Goal: Task Accomplishment & Management: Complete application form

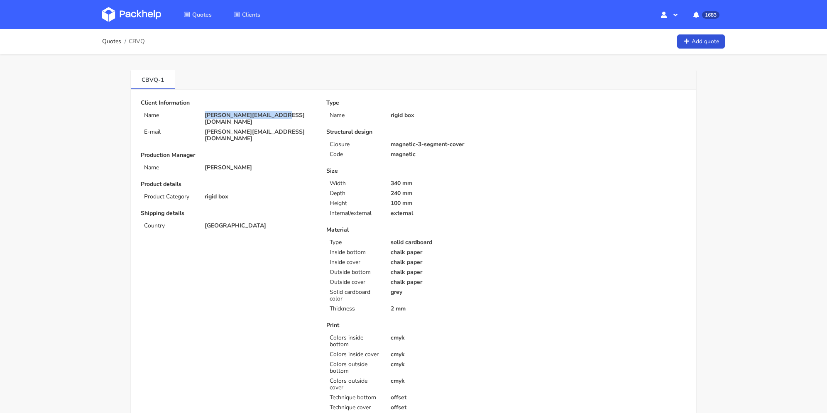
drag, startPoint x: 291, startPoint y: 113, endPoint x: 396, endPoint y: 1, distance: 153.7
click at [196, 117] on div "Name [PERSON_NAME][EMAIL_ADDRESS][DOMAIN_NAME]" at bounding box center [228, 118] width 186 height 13
copy div "[PERSON_NAME][EMAIL_ADDRESS][DOMAIN_NAME]"
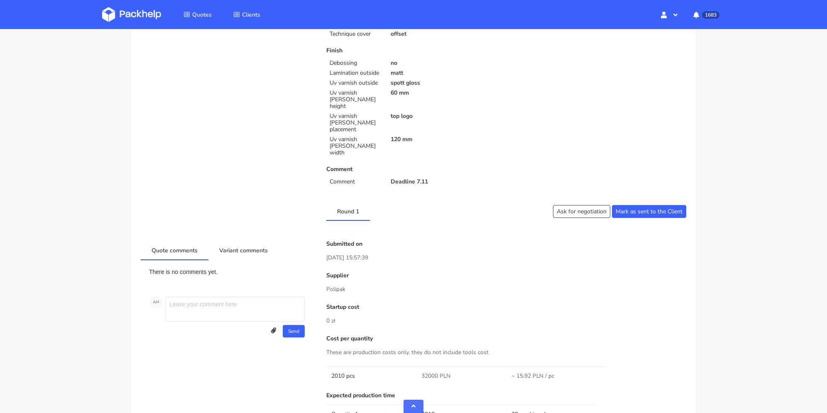
scroll to position [540, 0]
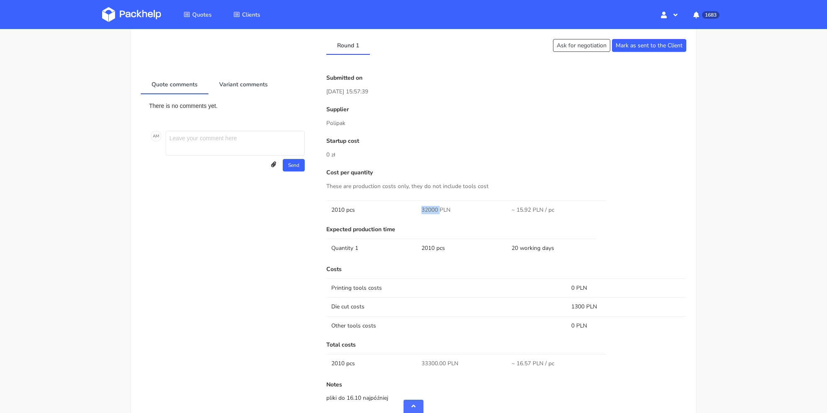
drag, startPoint x: 420, startPoint y: 189, endPoint x: 440, endPoint y: 189, distance: 19.9
click at [440, 201] on td "32000 PLN" at bounding box center [462, 210] width 90 height 19
copy span "32000"
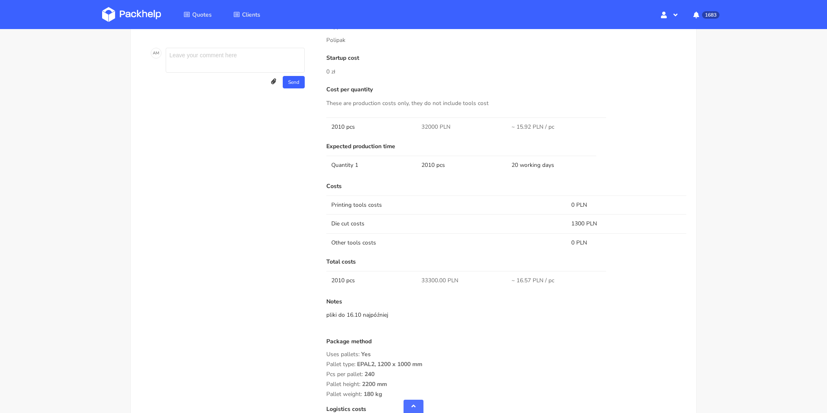
click at [490, 196] on td "Printing tools costs" at bounding box center [446, 205] width 240 height 19
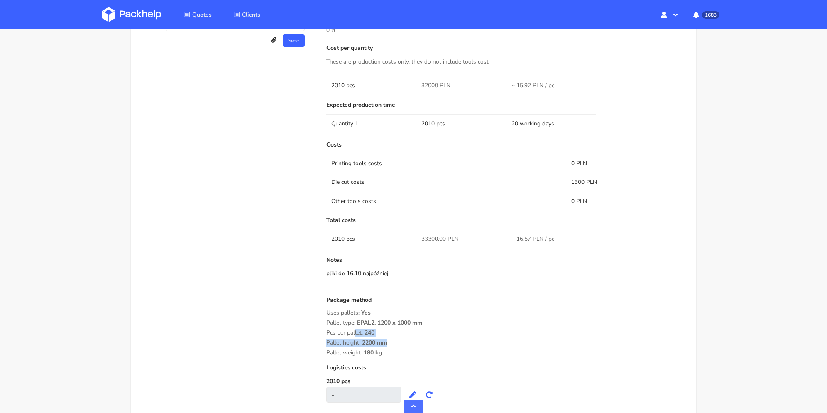
drag, startPoint x: 383, startPoint y: 331, endPoint x: 346, endPoint y: 309, distance: 42.7
click at [331, 306] on div "Package method Uses pallets: Yes Pallet type: EPAL2, 1200 x 1000 mm Pcs per pal…" at bounding box center [506, 326] width 360 height 59
click at [402, 340] on div "Pallet height: 2200 mm" at bounding box center [506, 343] width 360 height 7
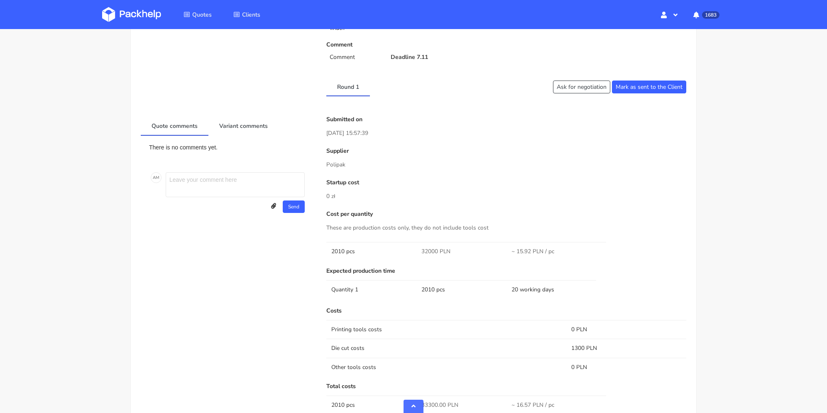
scroll to position [699, 0]
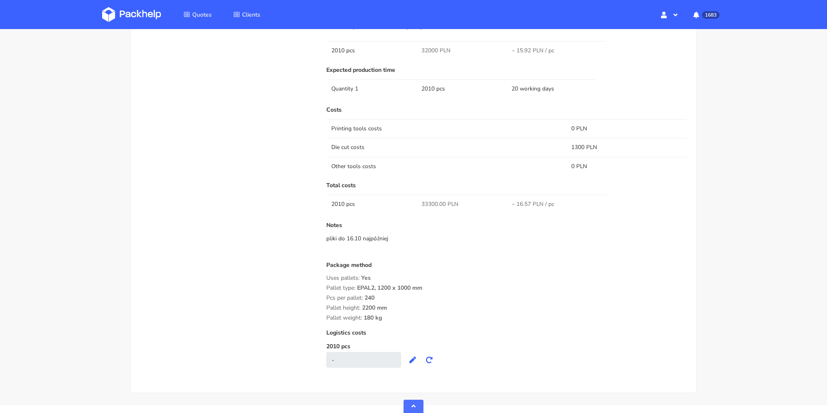
click at [396, 262] on div "Package method" at bounding box center [506, 268] width 360 height 13
drag, startPoint x: 333, startPoint y: 265, endPoint x: 355, endPoint y: 265, distance: 22.4
click at [337, 265] on div "Submitted on [DATE] 15:57:39 Supplier Polipak Startup cost 0 zł Cost per quanti…" at bounding box center [507, 145] width 372 height 461
click at [370, 284] on span "EPAL2, 1200 x 1000 mm" at bounding box center [389, 291] width 65 height 14
drag, startPoint x: 326, startPoint y: 264, endPoint x: 398, endPoint y: 292, distance: 77.3
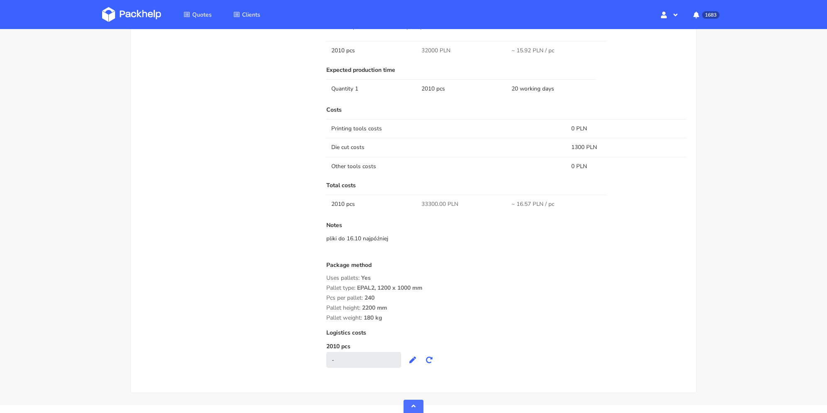
click at [398, 292] on div "Submitted on [DATE] 15:57:39 Supplier Polipak Startup cost 0 zł Cost per quanti…" at bounding box center [507, 145] width 372 height 461
copy div "Pallet type: EPAL2, 1200 x 1000 mm Pcs per pallet: 240 Pallet height: 2200 mm P…"
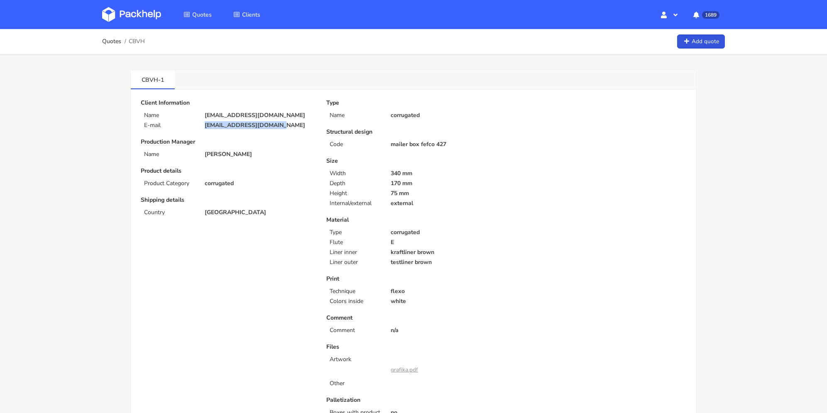
drag, startPoint x: 276, startPoint y: 124, endPoint x: 375, endPoint y: 5, distance: 154.8
click at [188, 123] on div "E-mail contact@mathildeidir.fr" at bounding box center [228, 125] width 186 height 7
copy div "[EMAIL_ADDRESS][DOMAIN_NAME]"
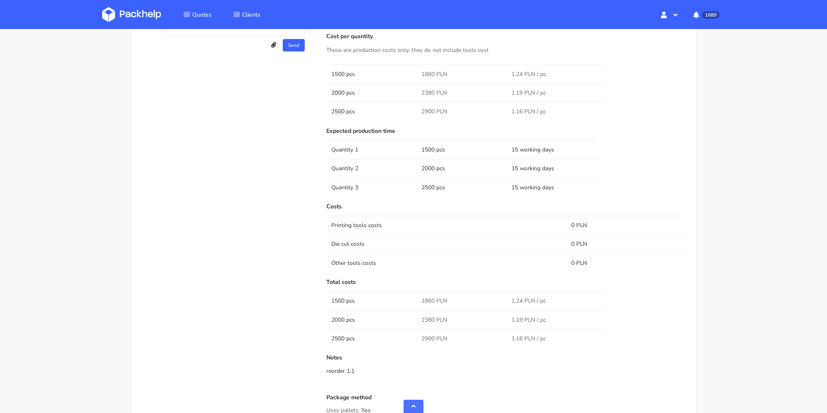
scroll to position [415, 0]
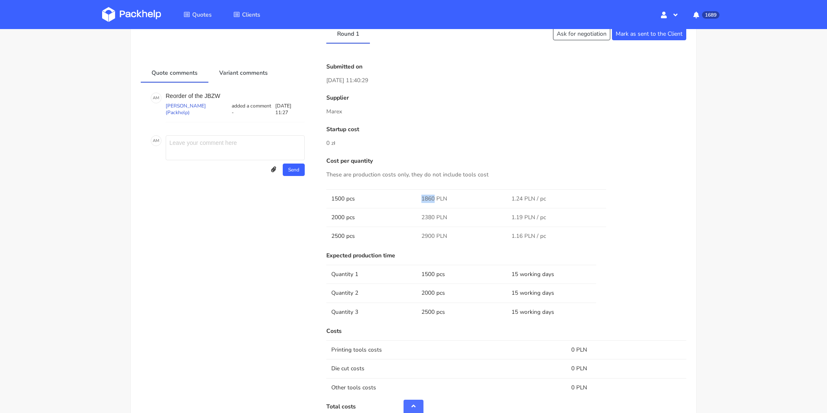
drag, startPoint x: 421, startPoint y: 197, endPoint x: 434, endPoint y: 196, distance: 12.9
click at [434, 196] on span "1860 PLN" at bounding box center [434, 199] width 26 height 8
copy span "1860"
drag, startPoint x: 427, startPoint y: 235, endPoint x: 465, endPoint y: 118, distance: 123.1
click at [436, 236] on span "2900 PLN" at bounding box center [434, 236] width 26 height 8
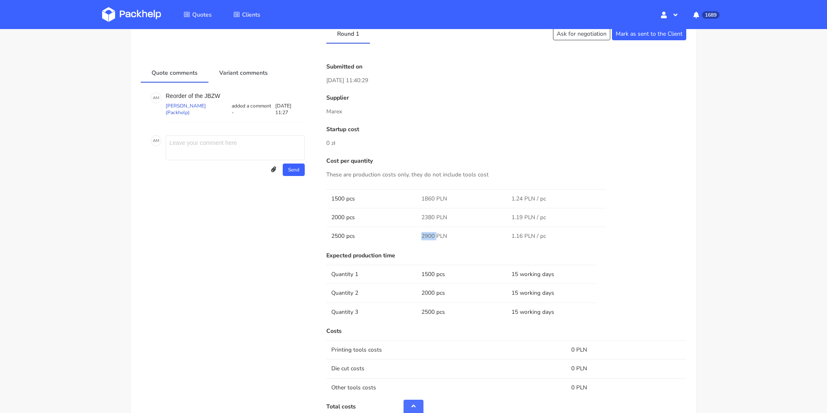
copy span "2900"
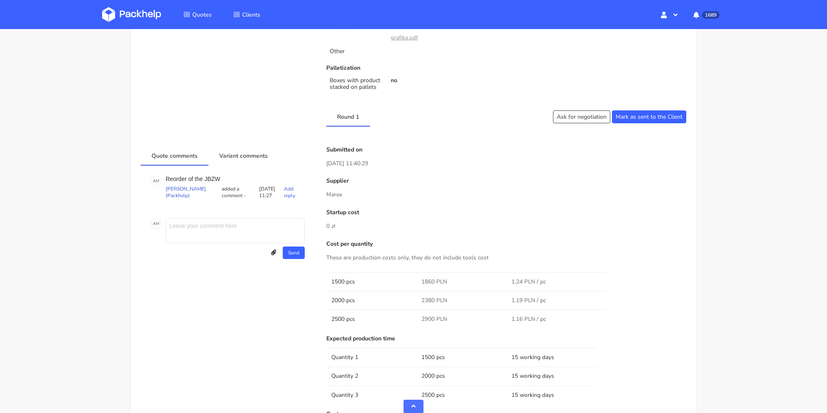
click at [215, 178] on p "Reorder of the JBZW" at bounding box center [235, 179] width 139 height 7
copy p "JBZW"
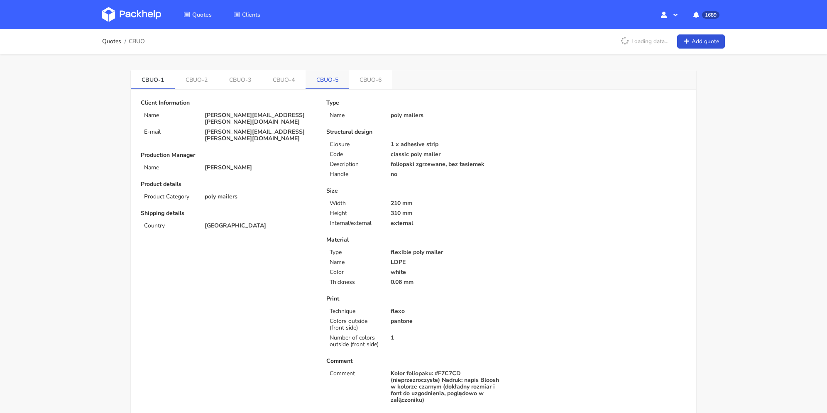
click at [319, 81] on link "CBUO-5" at bounding box center [328, 79] width 44 height 18
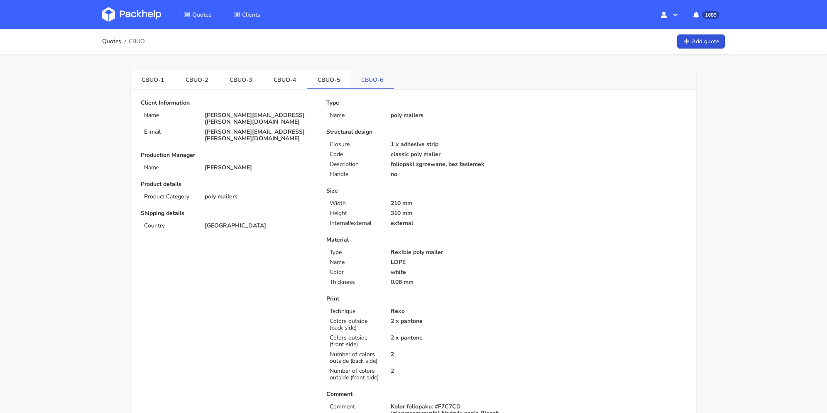
click at [382, 88] on li "CBUO-6" at bounding box center [373, 79] width 44 height 19
click at [383, 81] on link "CBUO-6" at bounding box center [373, 79] width 44 height 18
click at [339, 81] on link "CBUO-5" at bounding box center [329, 79] width 44 height 18
click at [252, 81] on link "CBUO-3" at bounding box center [241, 79] width 44 height 18
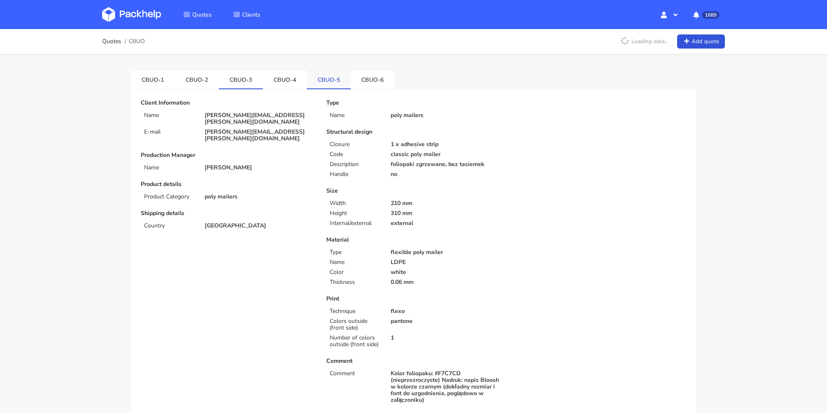
click at [331, 78] on link "CBUO-5" at bounding box center [329, 79] width 44 height 18
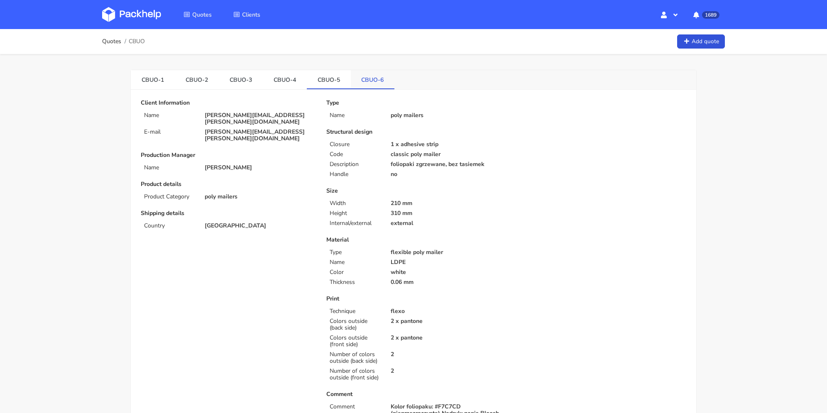
click at [376, 77] on link "CBUO-6" at bounding box center [373, 79] width 44 height 18
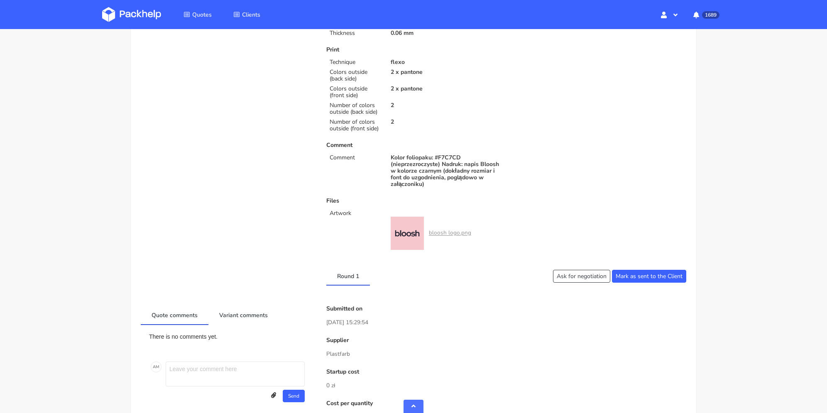
scroll to position [42, 0]
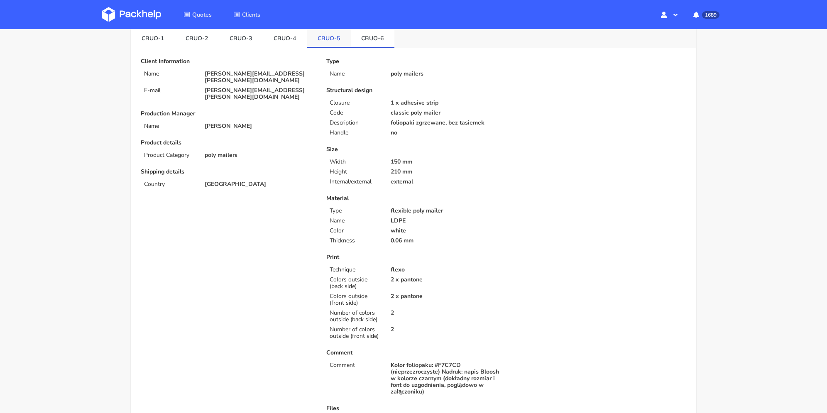
click at [323, 42] on link "CBUO-5" at bounding box center [329, 38] width 44 height 18
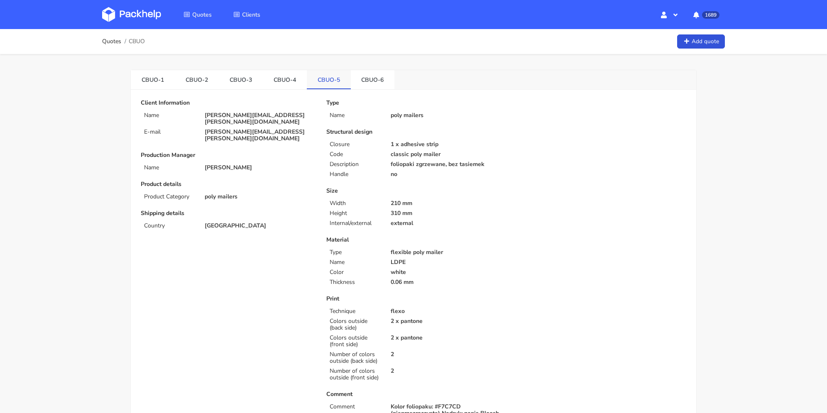
drag, startPoint x: 285, startPoint y: 74, endPoint x: 315, endPoint y: 76, distance: 30.4
click at [285, 74] on link "CBUO-4" at bounding box center [285, 79] width 44 height 18
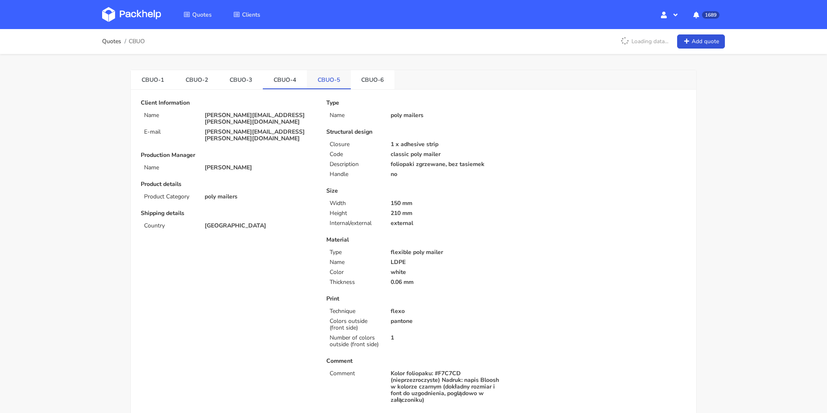
click at [321, 77] on link "CBUO-5" at bounding box center [329, 79] width 44 height 18
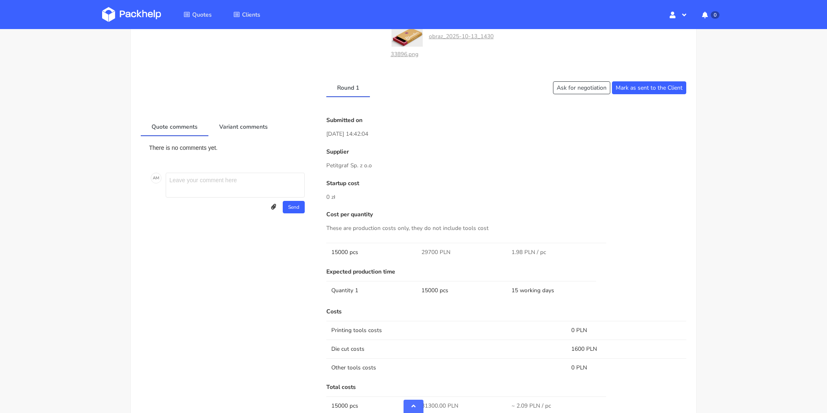
scroll to position [498, 0]
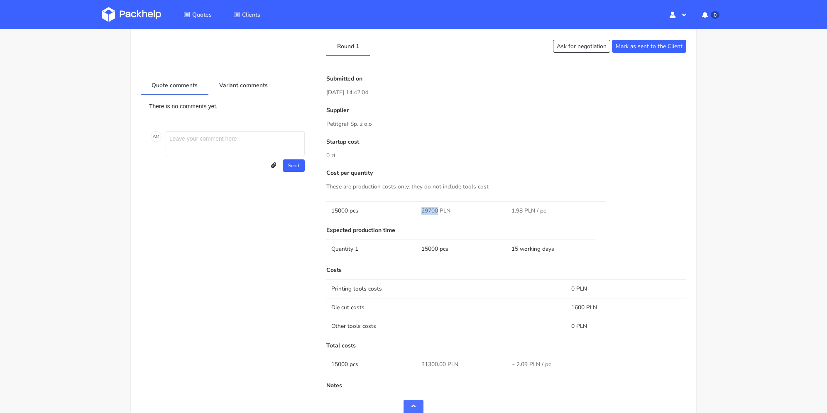
drag, startPoint x: 419, startPoint y: 210, endPoint x: 439, endPoint y: 210, distance: 19.1
click at [439, 210] on td "29700 PLN" at bounding box center [462, 210] width 90 height 19
copy span "29700"
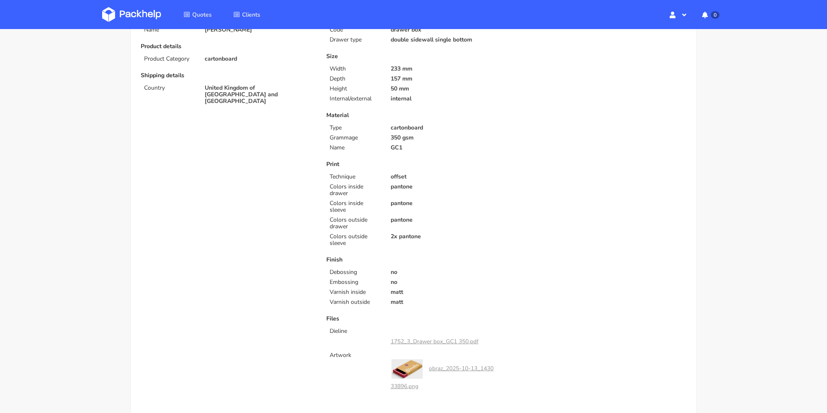
scroll to position [0, 0]
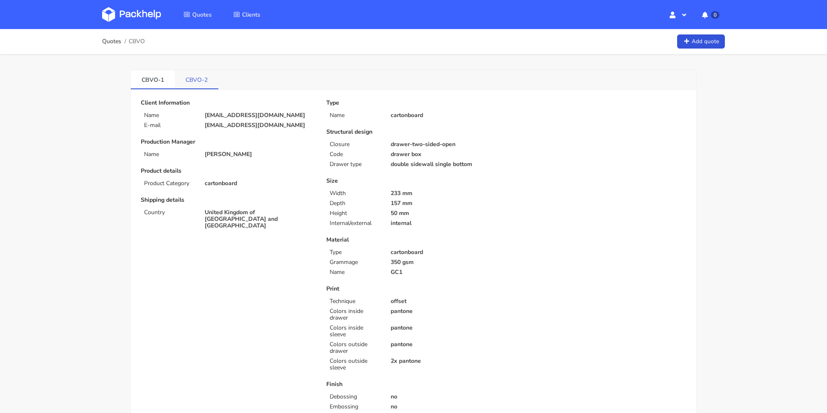
click at [209, 79] on link "CBVO-2" at bounding box center [197, 79] width 44 height 18
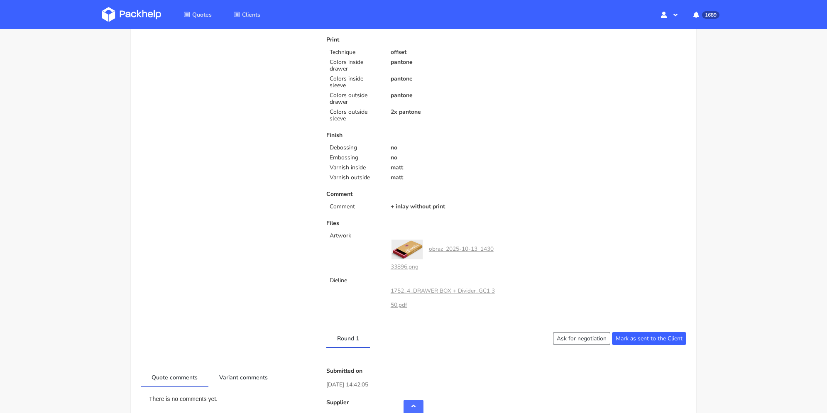
scroll to position [42, 0]
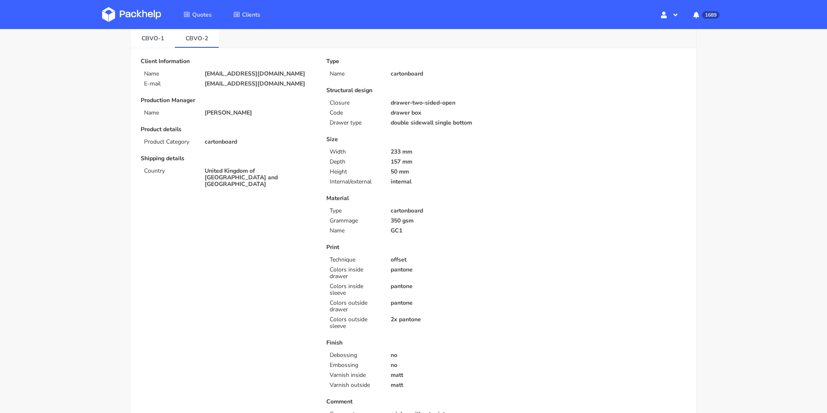
drag, startPoint x: 288, startPoint y: 86, endPoint x: 289, endPoint y: 1, distance: 84.3
click at [193, 81] on div "E-mail chelsie@blondieskitchen.co.uk" at bounding box center [228, 84] width 186 height 7
copy div "chelsie@blondieskitchen.co.uk"
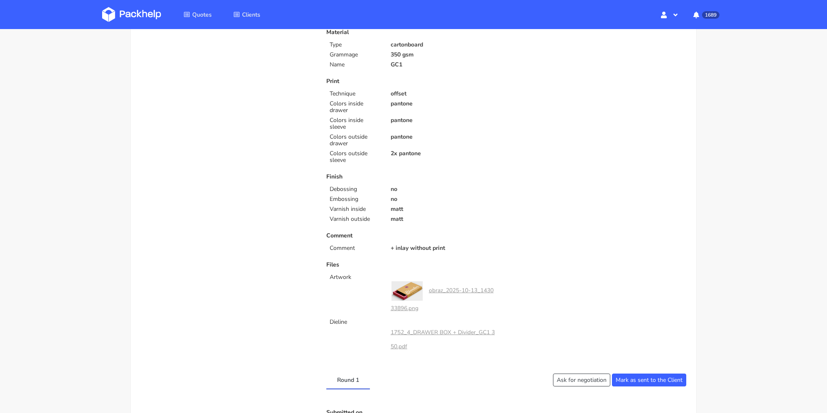
scroll to position [374, 0]
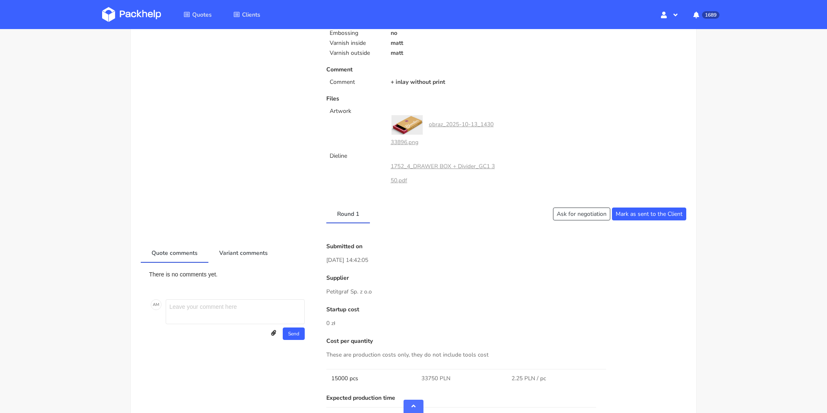
drag, startPoint x: 326, startPoint y: 292, endPoint x: 393, endPoint y: 223, distance: 96.6
copy p "Petitgraf Sp. z o.o"
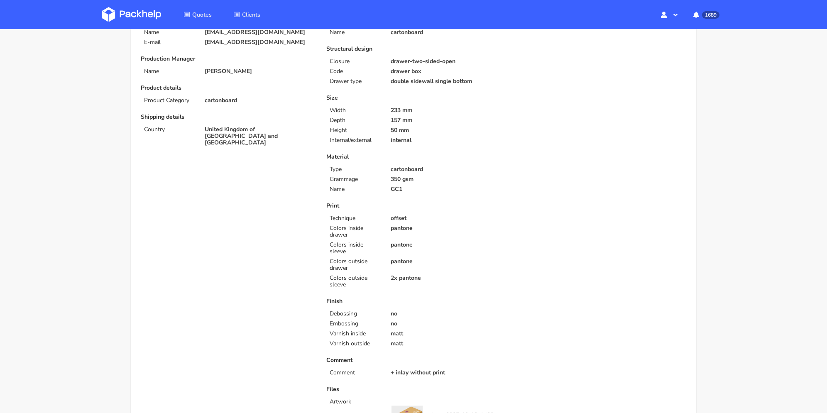
scroll to position [0, 0]
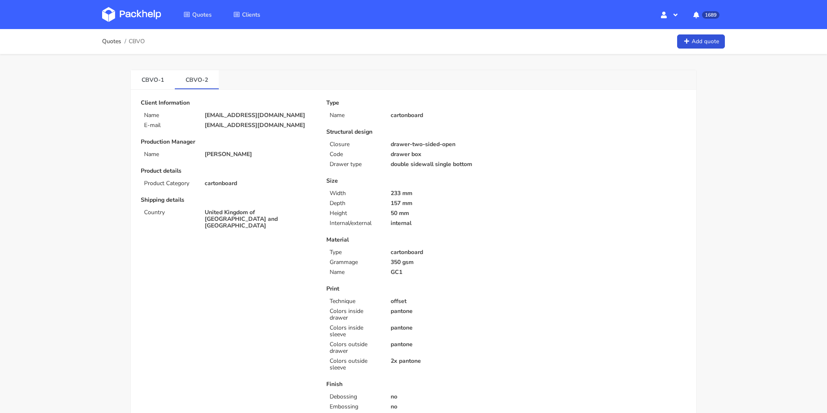
drag, startPoint x: 290, startPoint y: 125, endPoint x: 333, endPoint y: 0, distance: 132.1
click at [199, 123] on div "chelsie@blondieskitchen.co.uk" at bounding box center [260, 125] width 122 height 7
copy p "chelsie@blondieskitchen.co.uk"
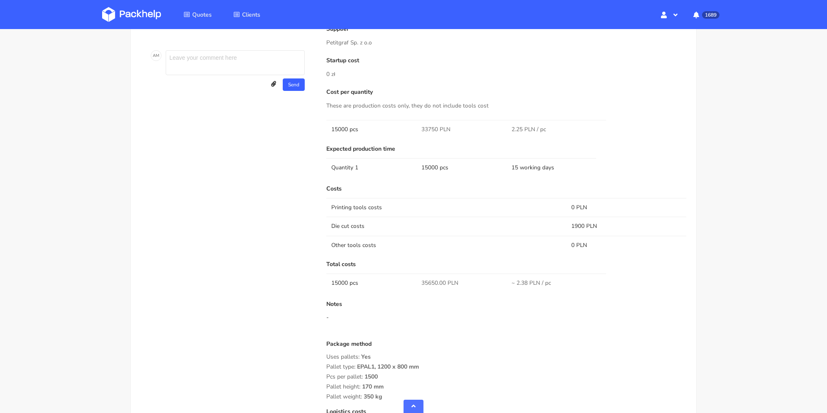
scroll to position [664, 0]
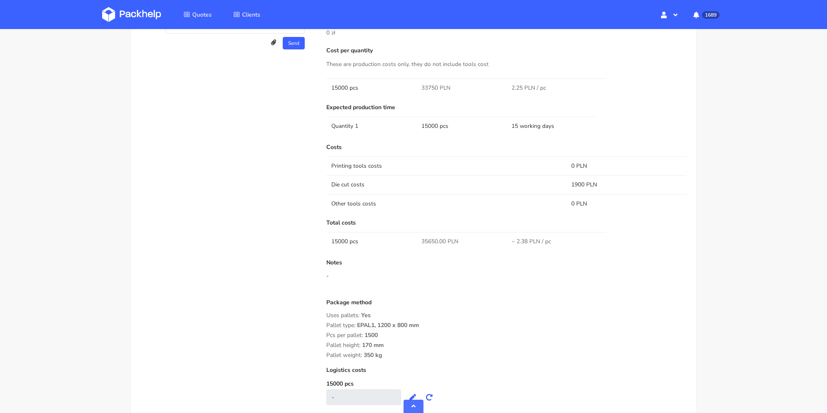
drag, startPoint x: 327, startPoint y: 325, endPoint x: 413, endPoint y: 310, distance: 87.2
click at [409, 354] on div "Package method Uses pallets: Yes Pallet type: EPAL1, 1200 x 800 mm Pcs per pall…" at bounding box center [506, 328] width 360 height 59
copy div "Pallet type: EPAL1, 1200 x 800 mm Pcs per pallet: 1500 Pallet height: 170 mm Pa…"
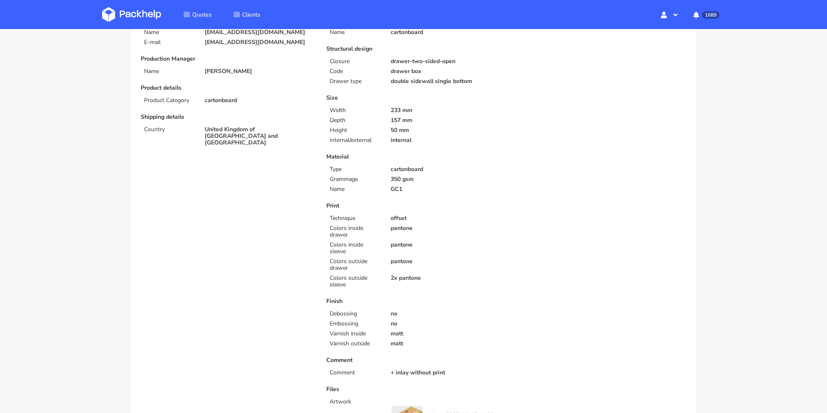
scroll to position [0, 0]
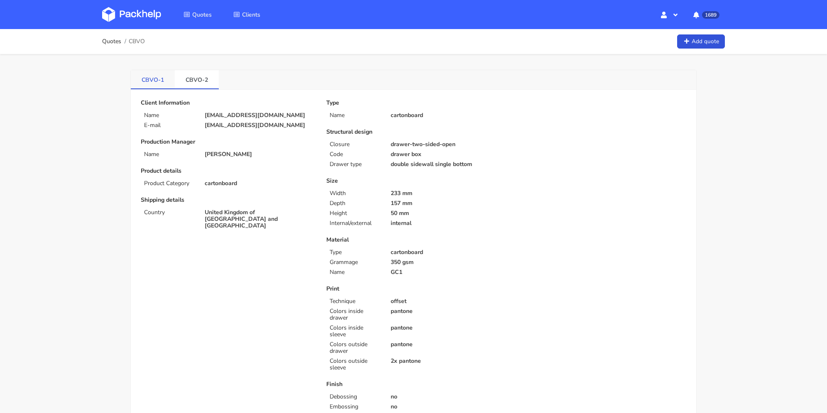
click at [160, 84] on link "CBVO-1" at bounding box center [153, 79] width 44 height 18
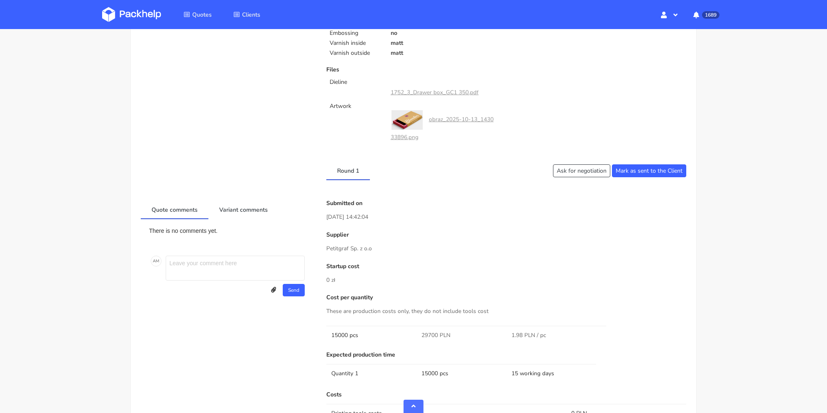
scroll to position [664, 0]
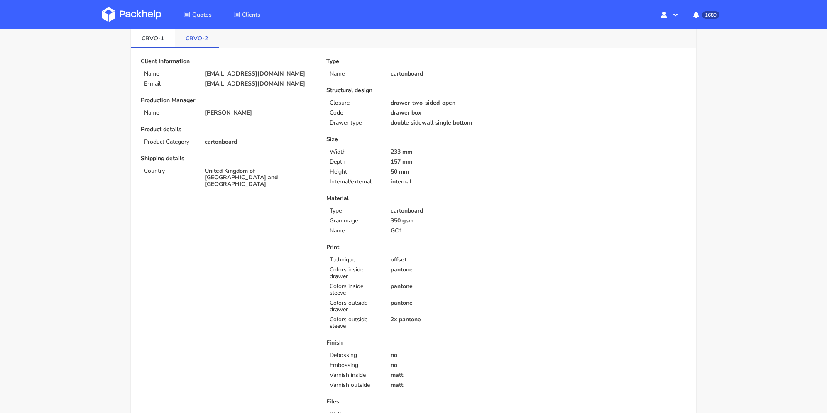
click at [203, 35] on link "CBVO-2" at bounding box center [197, 38] width 44 height 18
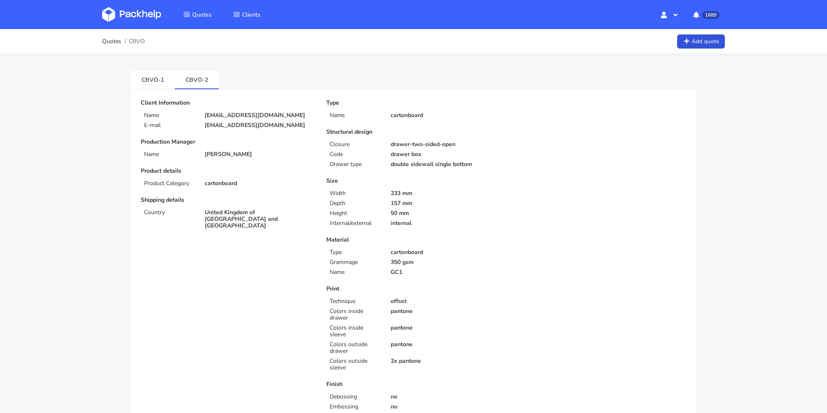
click at [157, 39] on div "Quotes CBVO Add quote" at bounding box center [413, 41] width 623 height 17
click at [159, 80] on link "CBVO-1" at bounding box center [153, 79] width 44 height 18
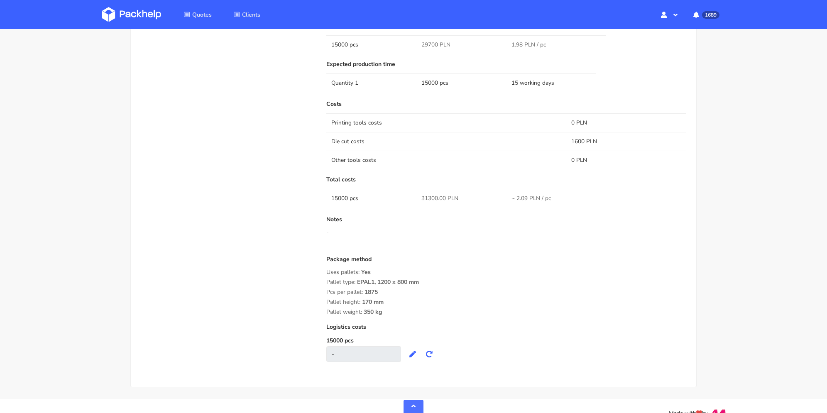
scroll to position [374, 0]
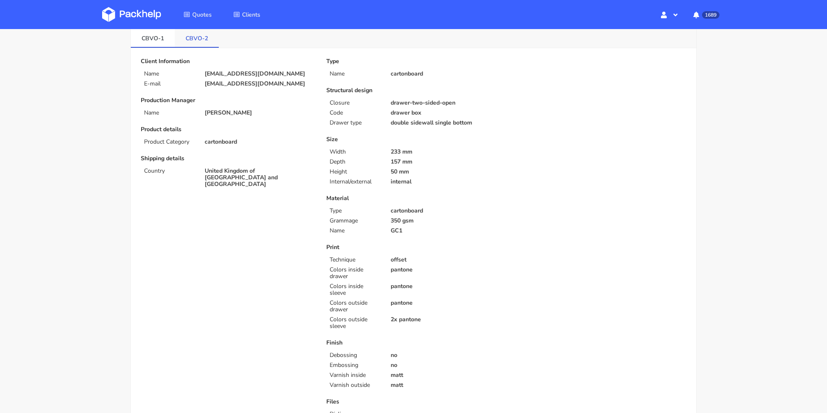
click at [200, 42] on link "CBVO-2" at bounding box center [197, 38] width 44 height 18
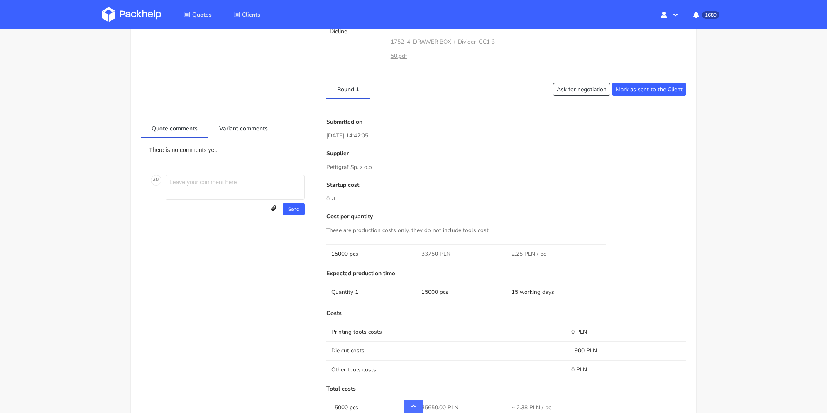
scroll to position [581, 0]
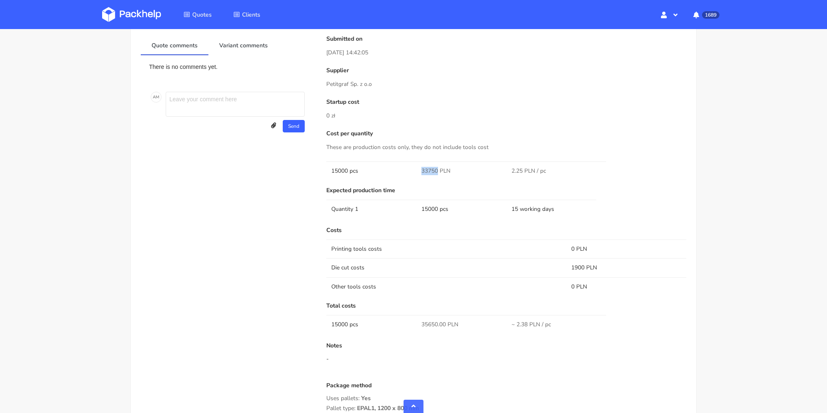
drag, startPoint x: 421, startPoint y: 172, endPoint x: 438, endPoint y: 173, distance: 17.0
click at [438, 173] on span "33750 PLN" at bounding box center [435, 171] width 29 height 8
copy span "33750"
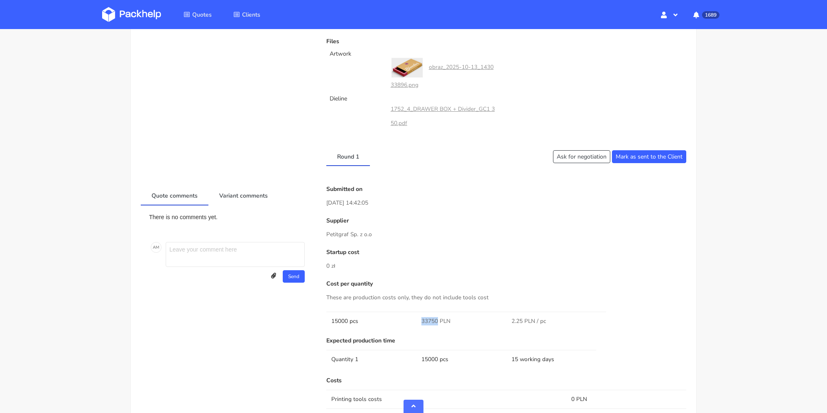
scroll to position [265, 0]
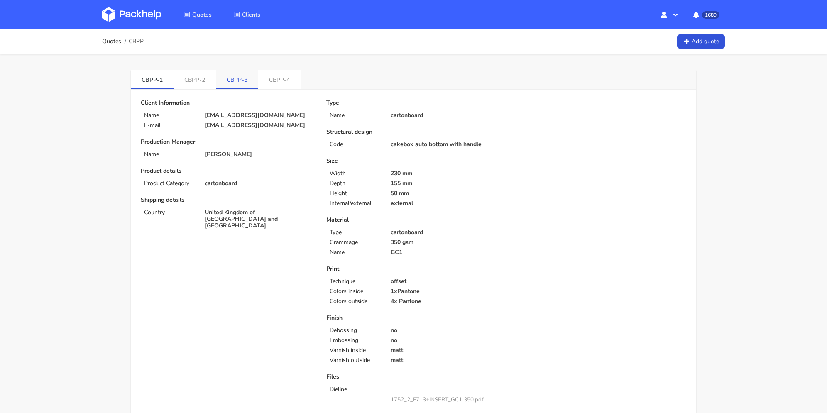
click at [247, 82] on link "CBPP-3" at bounding box center [237, 79] width 42 height 18
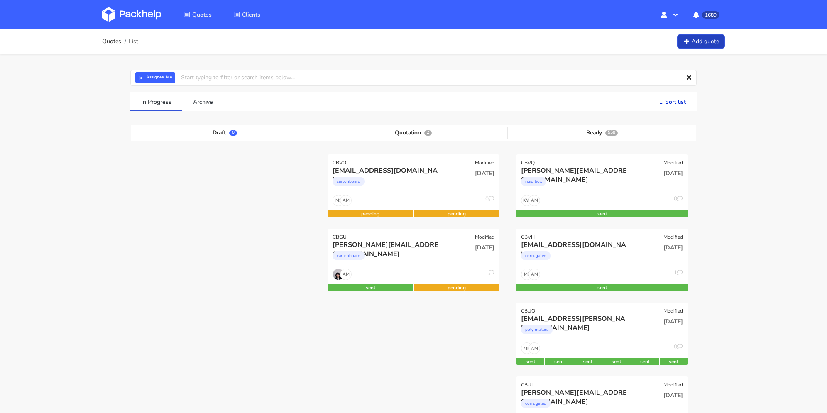
click at [725, 39] on div "Quotes List Add quote" at bounding box center [413, 41] width 664 height 25
click at [688, 42] on icon at bounding box center [686, 42] width 7 height 6
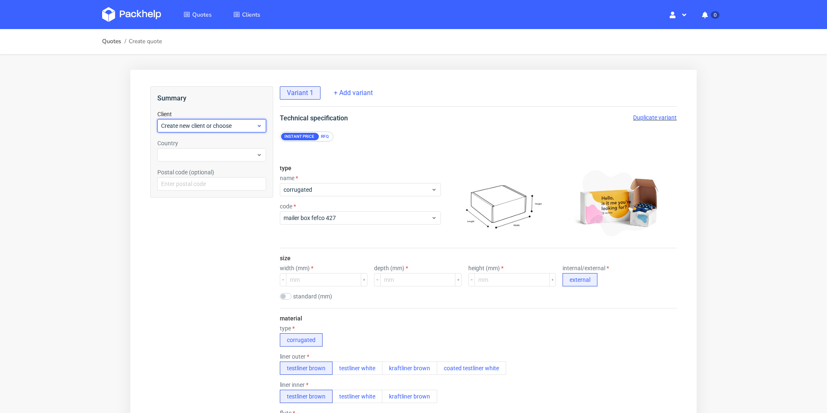
click at [223, 132] on div "Create new client or choose" at bounding box center [211, 125] width 109 height 13
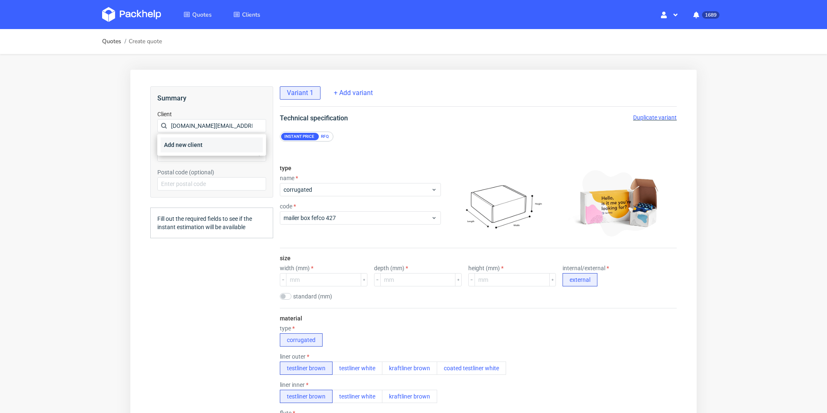
scroll to position [0, 8]
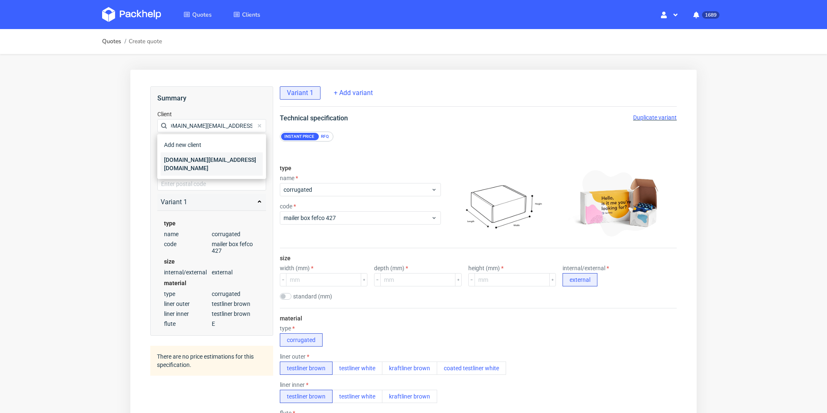
type input "[DOMAIN_NAME][EMAIL_ADDRESS][DOMAIN_NAME]"
click at [191, 162] on div "[DOMAIN_NAME][EMAIL_ADDRESS][DOMAIN_NAME]" at bounding box center [212, 163] width 102 height 23
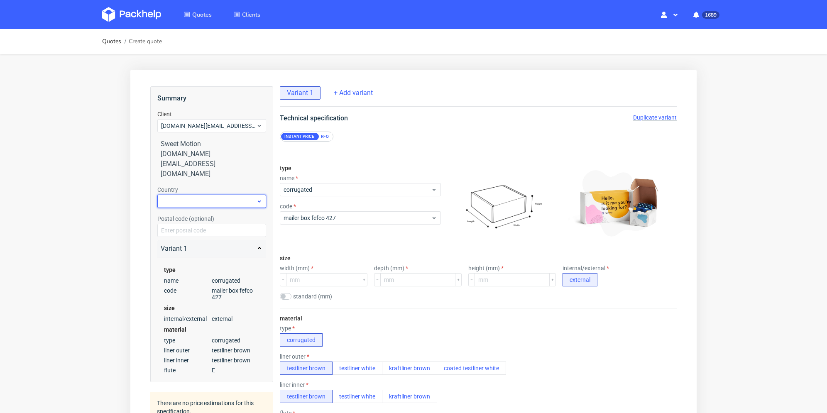
click at [188, 195] on div at bounding box center [211, 201] width 109 height 13
type input "pol"
click at [192, 215] on div "[GEOGRAPHIC_DATA]" at bounding box center [212, 215] width 102 height 15
click at [328, 135] on div "RFQ" at bounding box center [325, 136] width 15 height 7
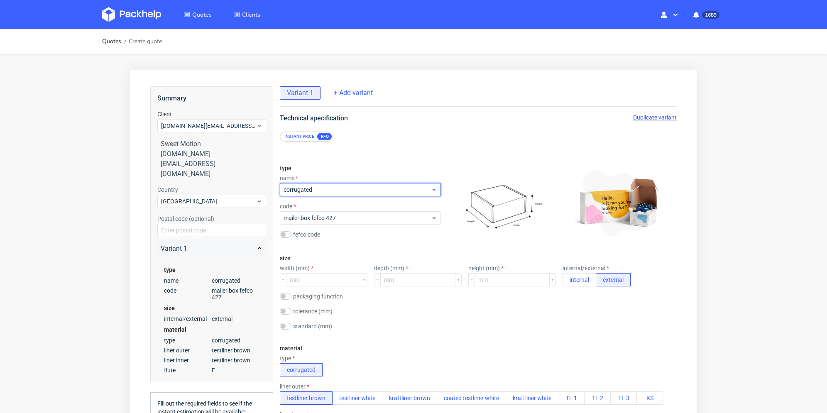
click at [320, 189] on span "corrugated" at bounding box center [357, 190] width 147 height 8
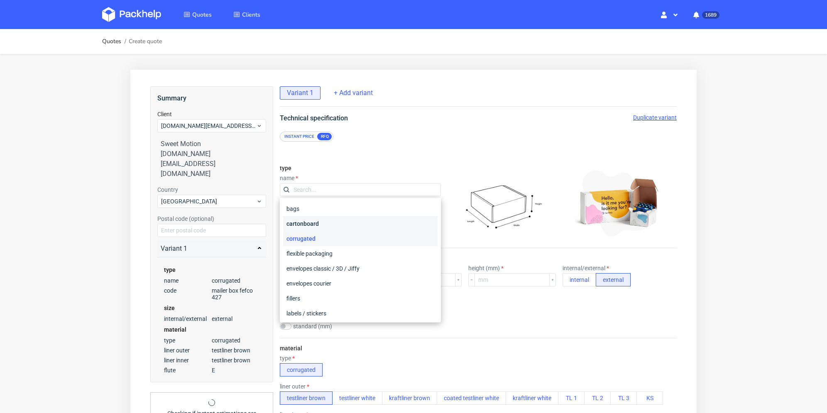
click at [338, 227] on div "cartonboard" at bounding box center [360, 223] width 154 height 15
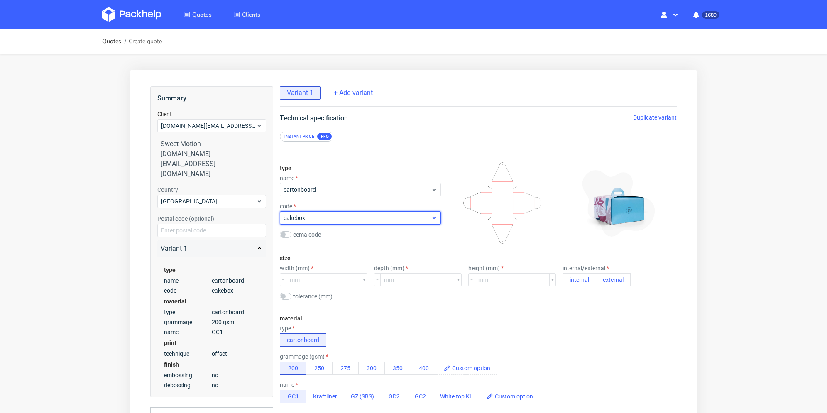
click at [345, 218] on span "cakebox" at bounding box center [357, 218] width 147 height 8
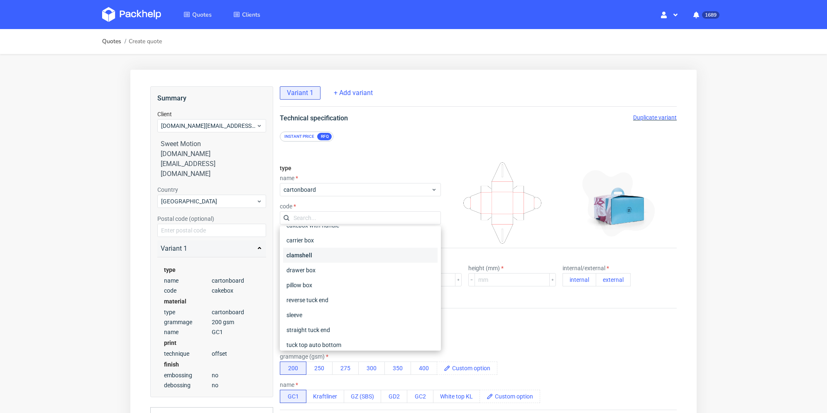
scroll to position [83, 0]
click at [340, 319] on div "tuck top snap lock bottom" at bounding box center [360, 318] width 154 height 15
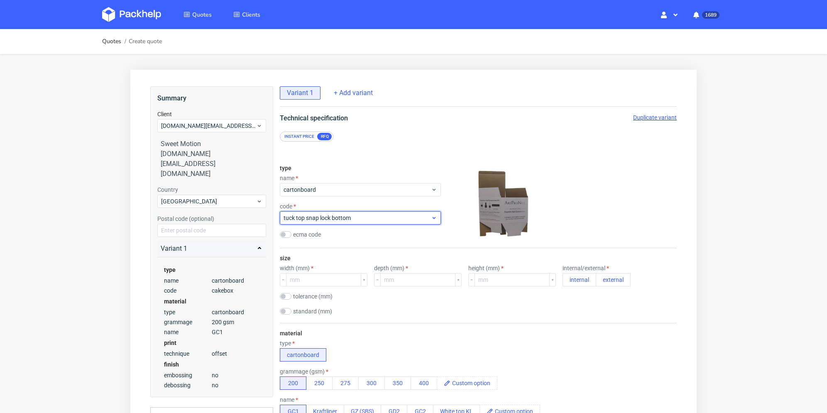
click at [355, 218] on span "tuck top snap lock bottom" at bounding box center [357, 218] width 147 height 8
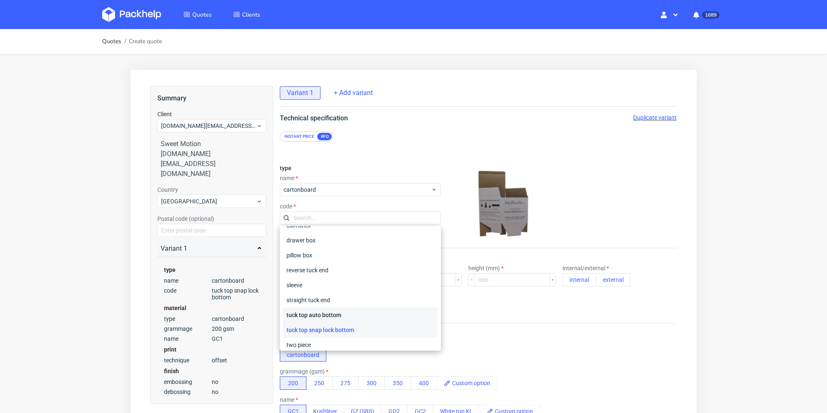
scroll to position [113, 0]
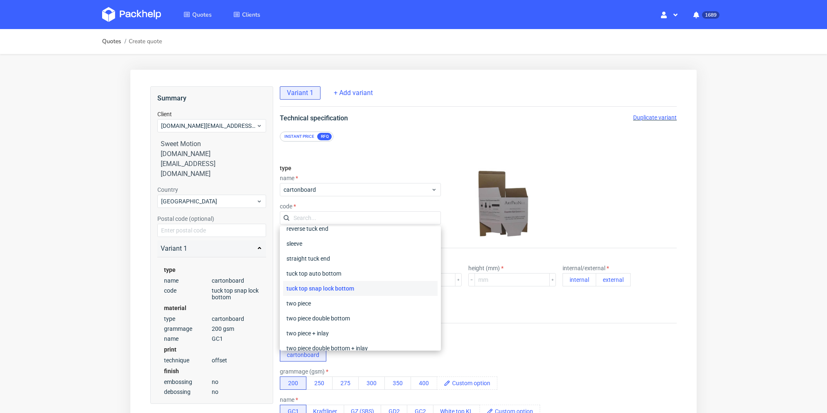
click at [353, 289] on div "tuck top snap lock bottom" at bounding box center [360, 288] width 154 height 15
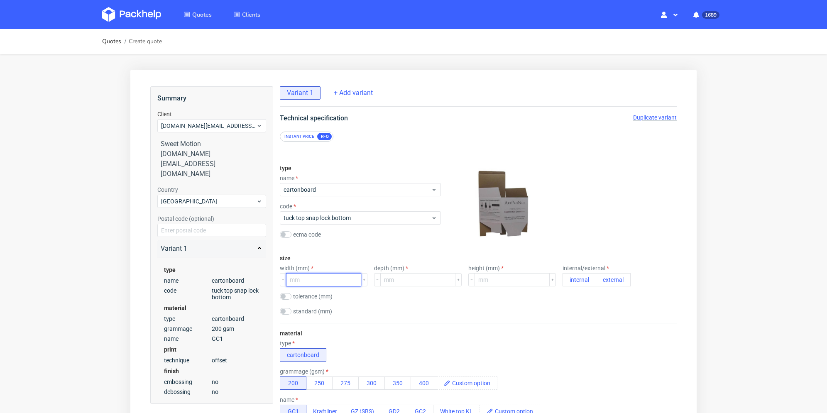
click at [339, 274] on input "number" at bounding box center [323, 279] width 75 height 13
click at [287, 309] on input "checkbox" at bounding box center [286, 311] width 12 height 7
checkbox input "true"
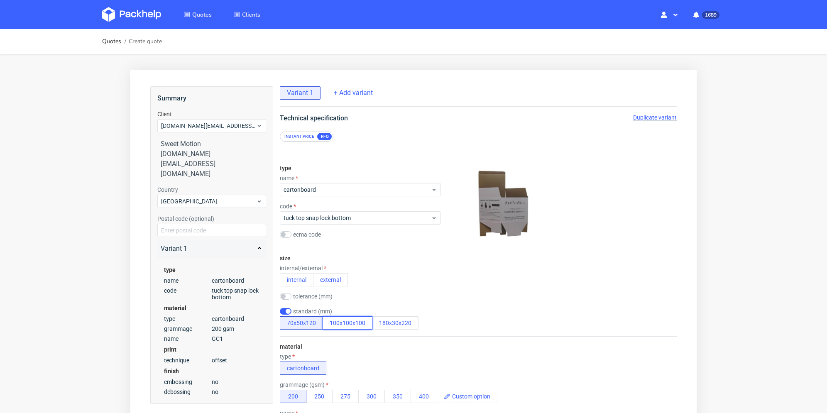
click at [350, 321] on button "100x100x100" at bounding box center [348, 322] width 50 height 13
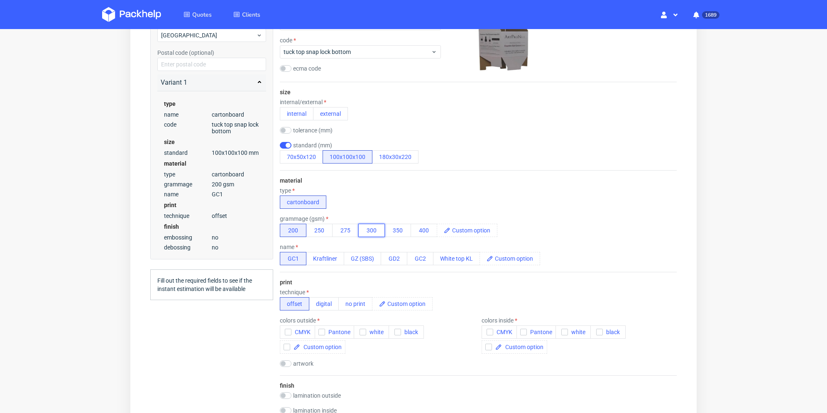
click at [377, 228] on button "300" at bounding box center [371, 230] width 27 height 13
click at [335, 258] on button "Kraftliner" at bounding box center [325, 258] width 38 height 13
click at [359, 304] on button "no print" at bounding box center [355, 303] width 34 height 13
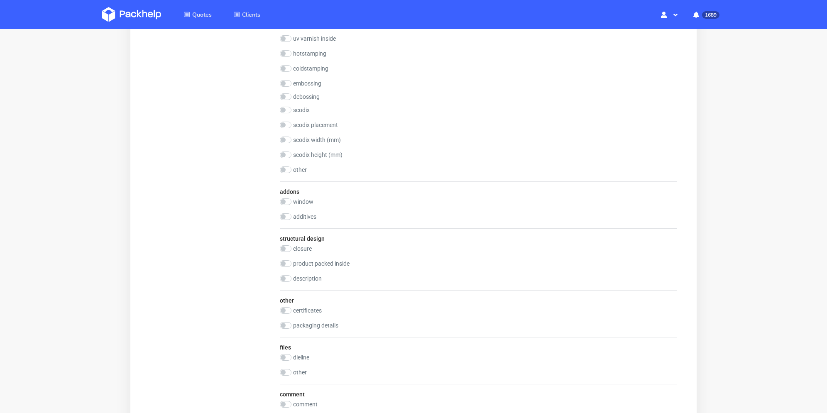
scroll to position [623, 0]
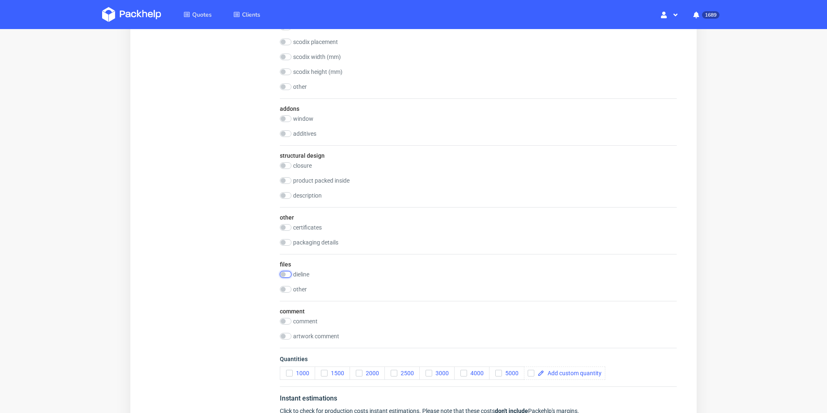
click at [287, 274] on input "checkbox" at bounding box center [286, 274] width 12 height 7
checkbox input "true"
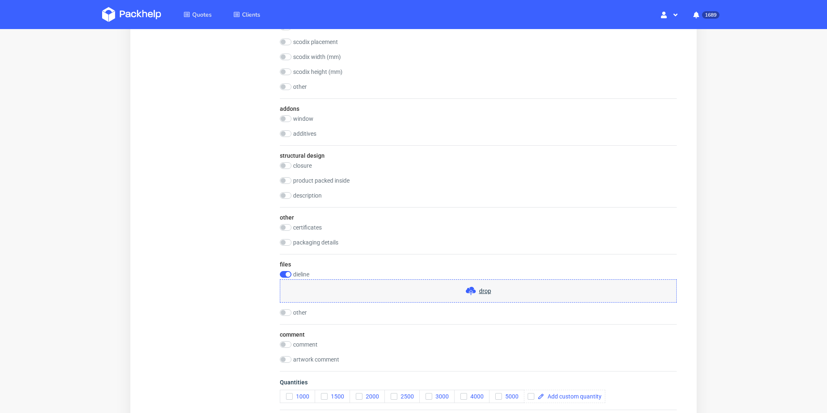
click at [365, 297] on div "drop" at bounding box center [478, 290] width 397 height 23
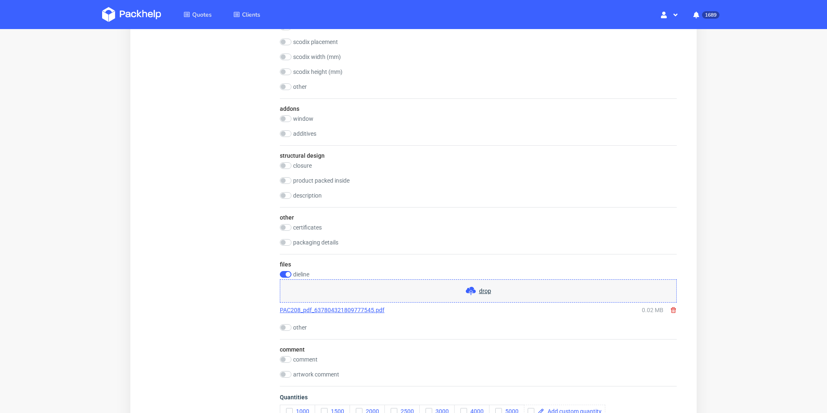
scroll to position [789, 0]
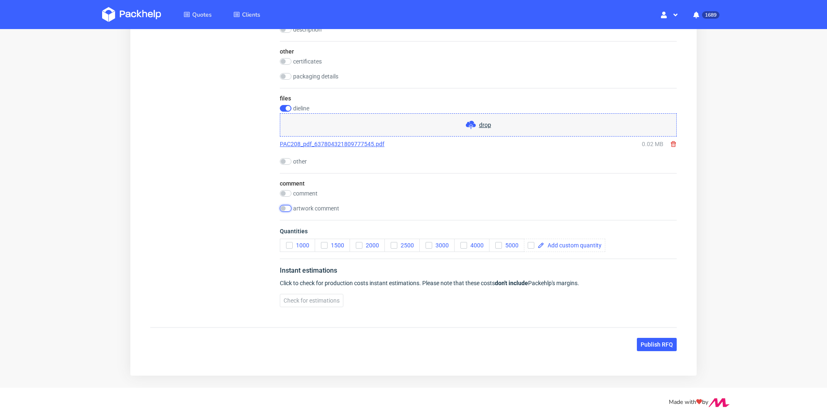
click at [285, 209] on input "checkbox" at bounding box center [286, 208] width 12 height 7
checkbox input "true"
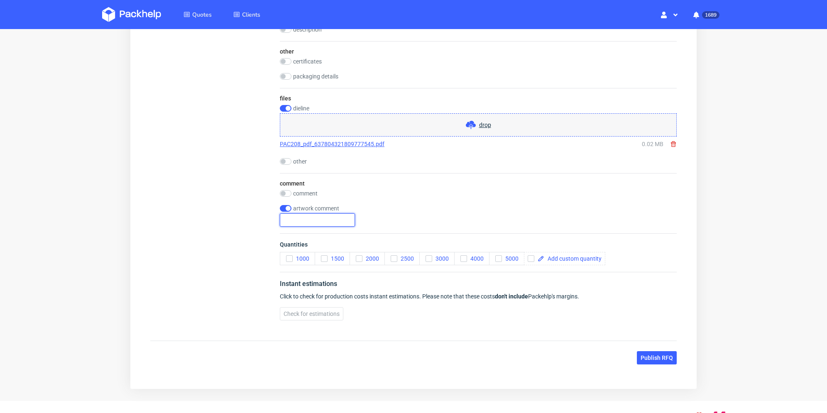
click at [292, 214] on input "text" at bounding box center [317, 219] width 75 height 13
paste input "R976894882 - reorder"
type input "R976894882 - reorder"
click at [533, 256] on input "checkbox" at bounding box center [531, 258] width 7 height 7
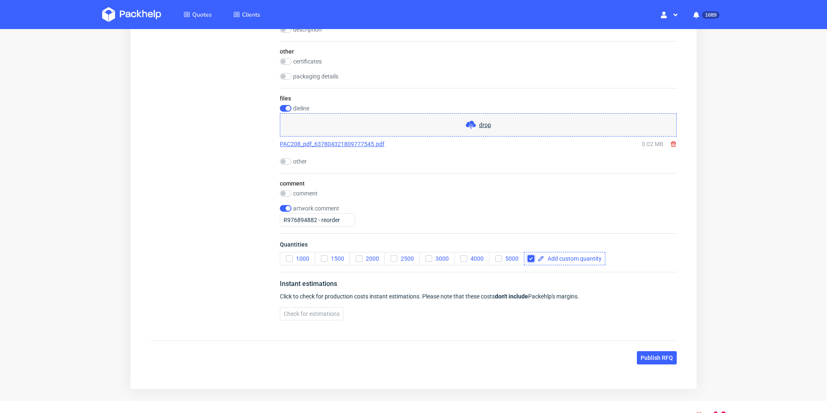
checkbox input "true"
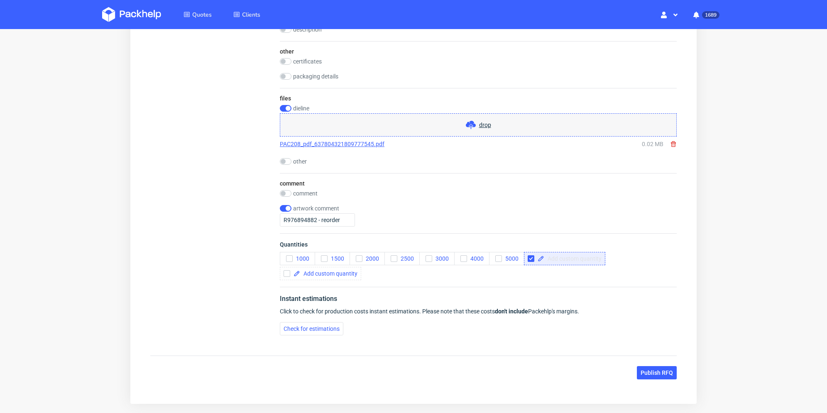
click at [571, 257] on span at bounding box center [572, 259] width 57 height 6
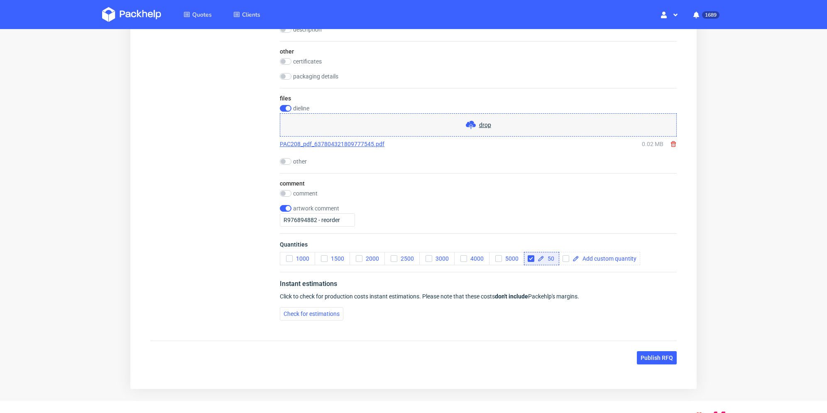
checkbox input "true"
drag, startPoint x: 566, startPoint y: 272, endPoint x: 566, endPoint y: 260, distance: 11.6
drag, startPoint x: 566, startPoint y: 260, endPoint x: 577, endPoint y: 259, distance: 10.5
click at [568, 260] on input "checkbox" at bounding box center [568, 258] width 7 height 7
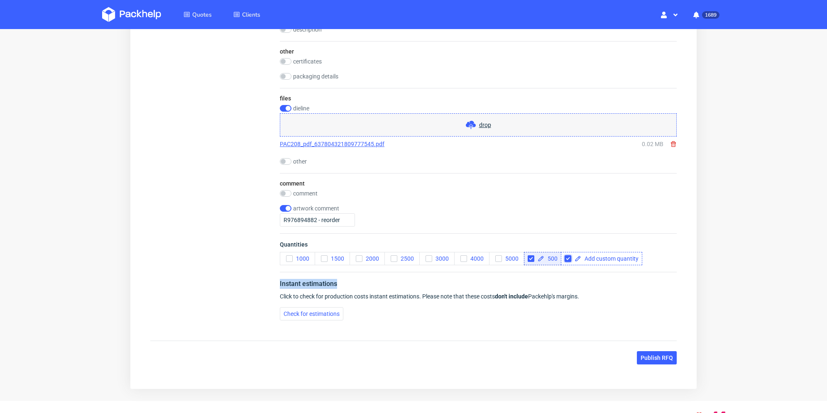
checkbox input "true"
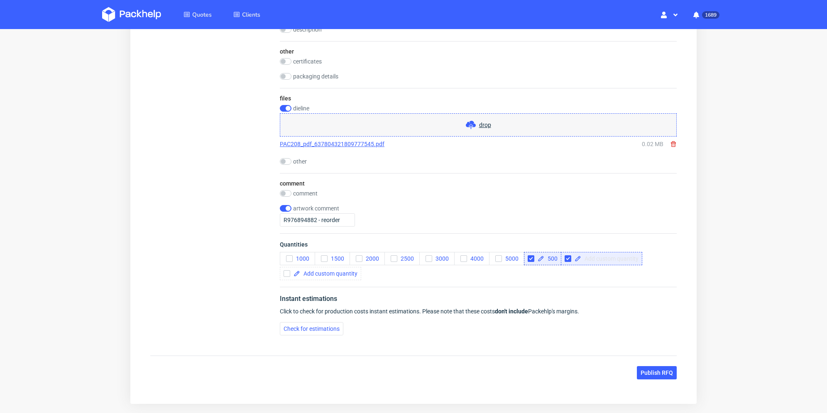
click at [588, 257] on span at bounding box center [609, 259] width 57 height 6
checkbox input "false"
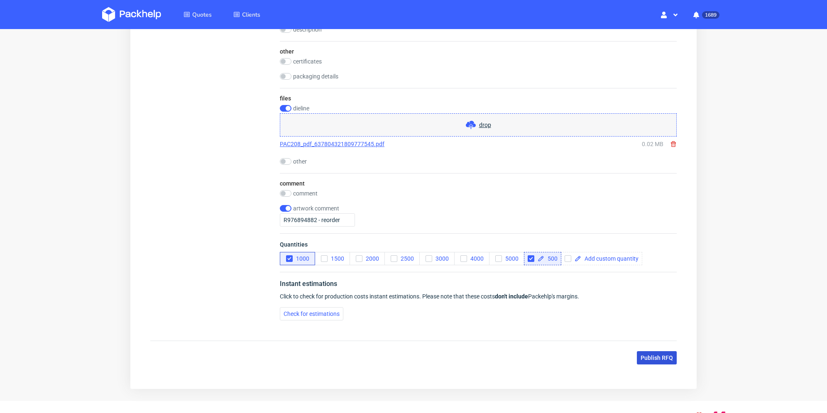
click at [649, 358] on span "Publish RFQ" at bounding box center [657, 358] width 32 height 6
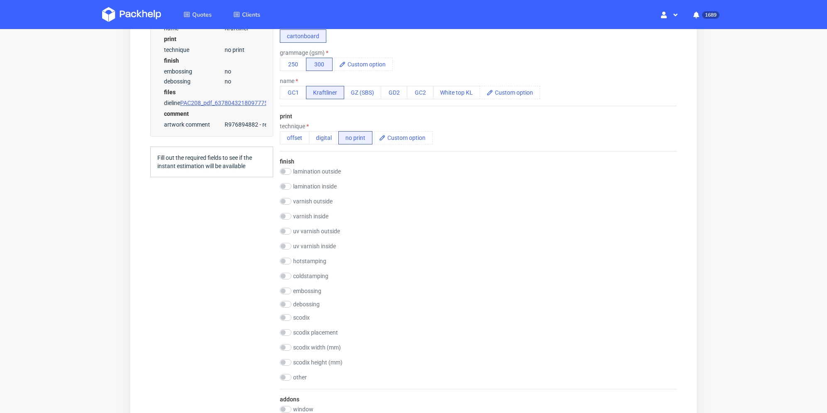
scroll to position [0, 0]
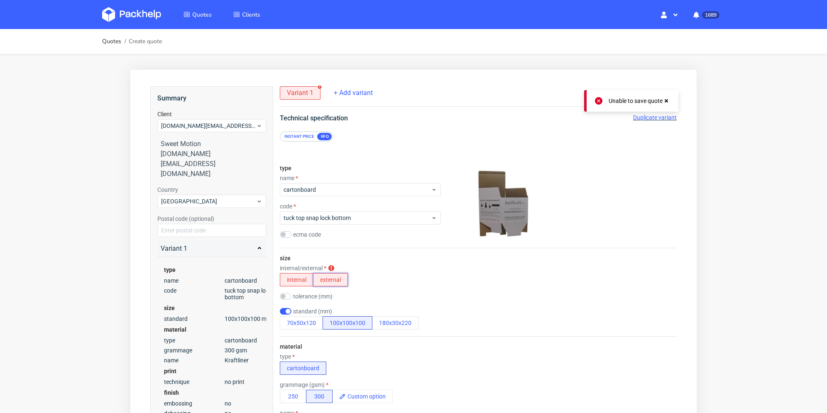
drag, startPoint x: 337, startPoint y: 277, endPoint x: 382, endPoint y: 254, distance: 50.3
click at [337, 277] on button "external" at bounding box center [330, 279] width 35 height 13
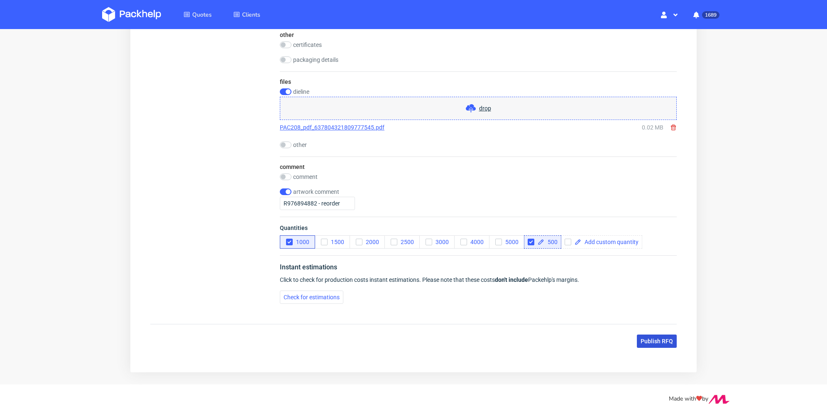
click at [649, 338] on span "Publish RFQ" at bounding box center [657, 341] width 32 height 6
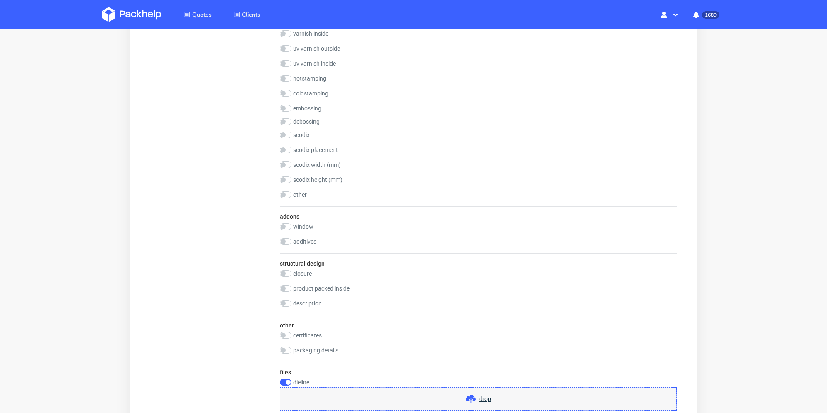
scroll to position [349, 0]
